Goal: Communication & Community: Answer question/provide support

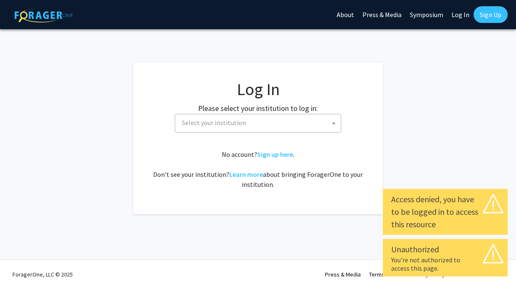
select select
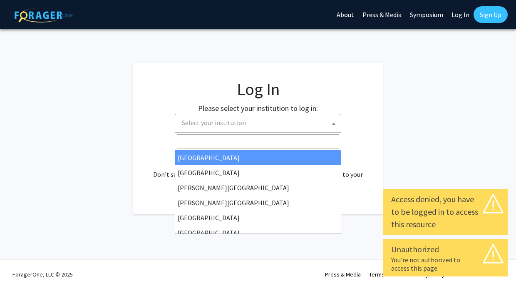
click at [327, 121] on span "Select your institution" at bounding box center [260, 122] width 162 height 17
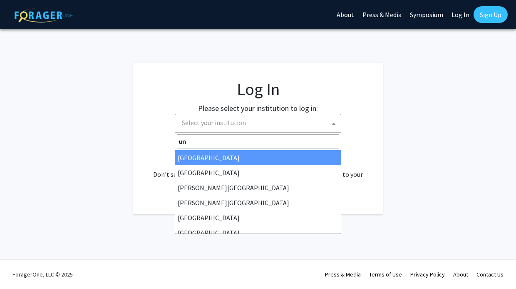
type input "u"
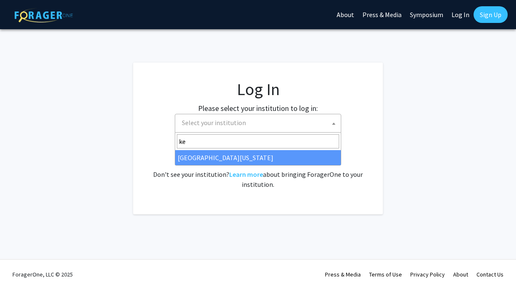
type input "ken"
select select "13"
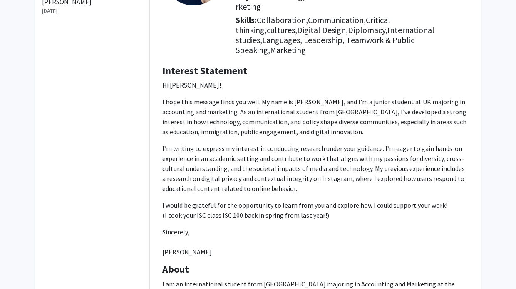
scroll to position [112, 0]
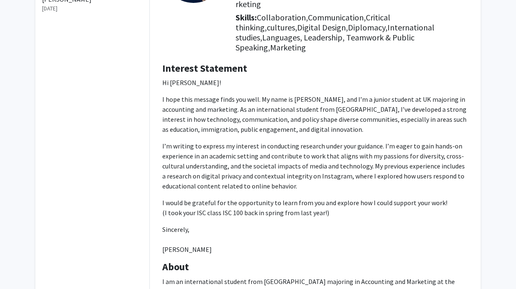
drag, startPoint x: 162, startPoint y: 73, endPoint x: 310, endPoint y: 244, distance: 226.1
click at [310, 244] on p "Hi Adriane! I hope this message finds you well. My name is Fabiola, and I’m a j…" at bounding box center [315, 165] width 306 height 177
copy p "Hi Adriane! I hope this message finds you well. My name is Fabiola, and I’m a j…"
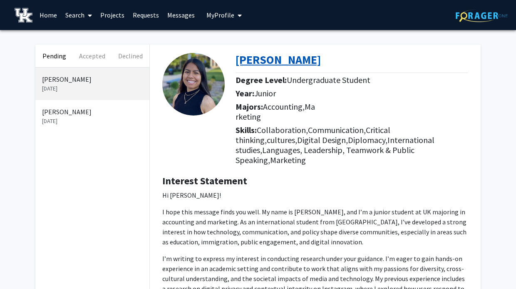
click at [260, 62] on b "[PERSON_NAME]" at bounding box center [278, 59] width 85 height 15
